Goal: Check status

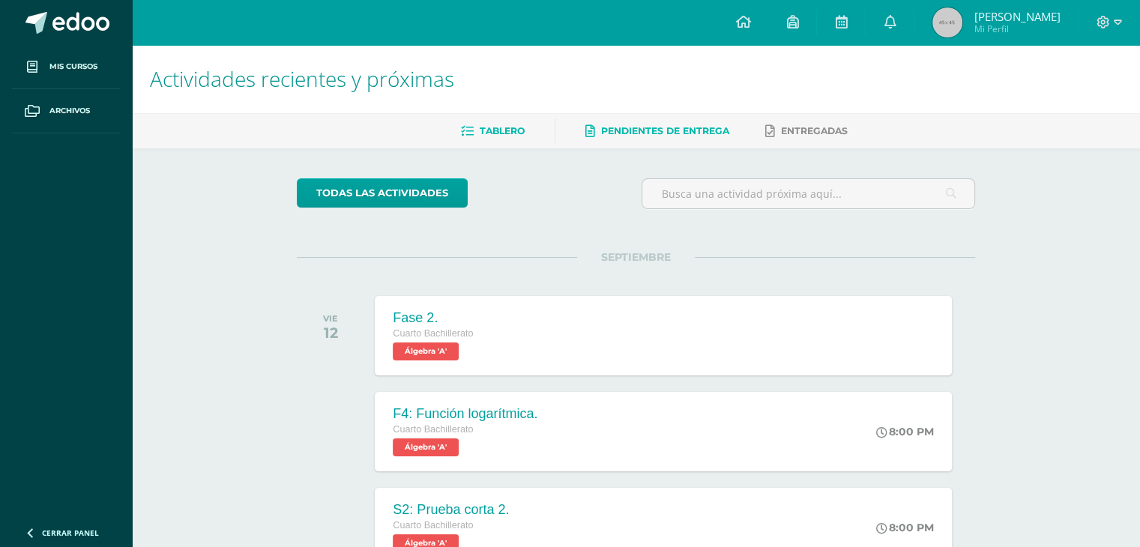
click at [659, 121] on link "Pendientes de entrega" at bounding box center [657, 131] width 144 height 24
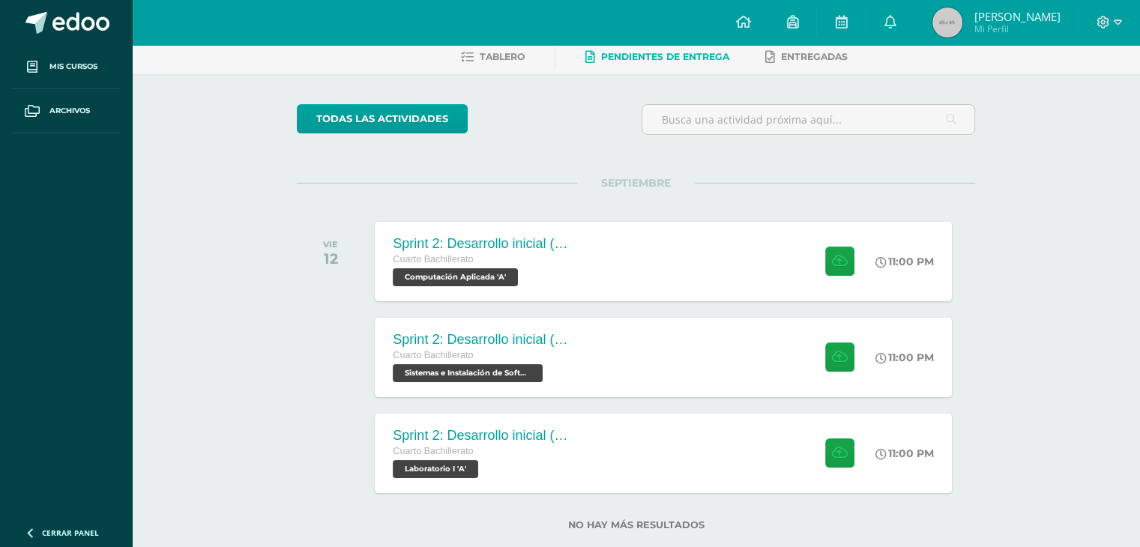
scroll to position [75, 0]
click at [507, 226] on div "Sprint 2: Desarrollo inicial (Semanas 3 y 4) Cuarto Bachillerato Computación Ap…" at bounding box center [482, 260] width 218 height 80
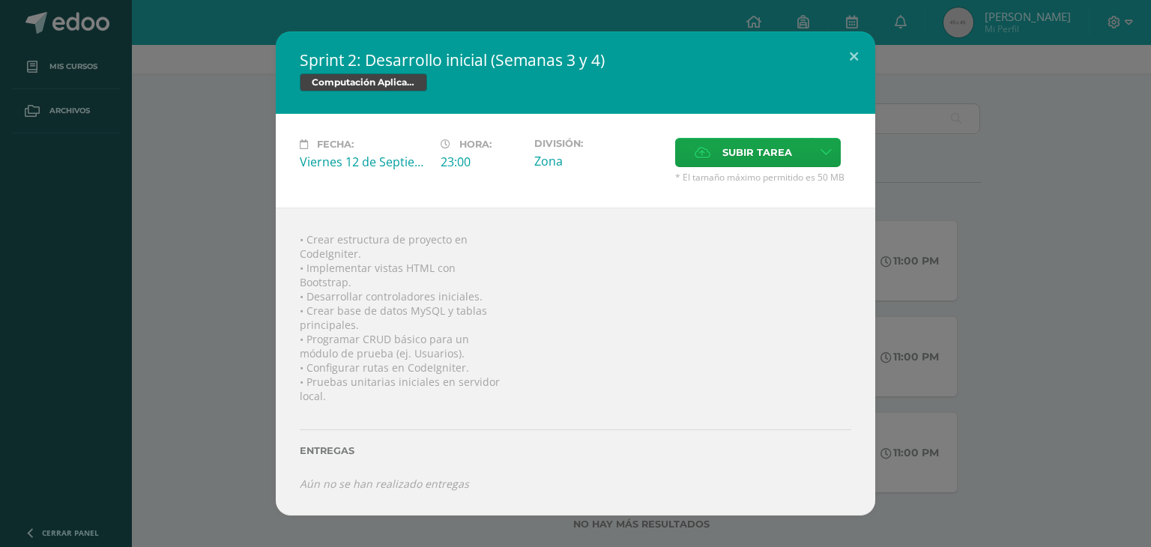
click at [154, 187] on div "Sprint 2: Desarrollo inicial (Semanas 3 y 4) Computación Aplicada Fecha: [DATE]…" at bounding box center [575, 273] width 1139 height 484
